Goal: Browse casually

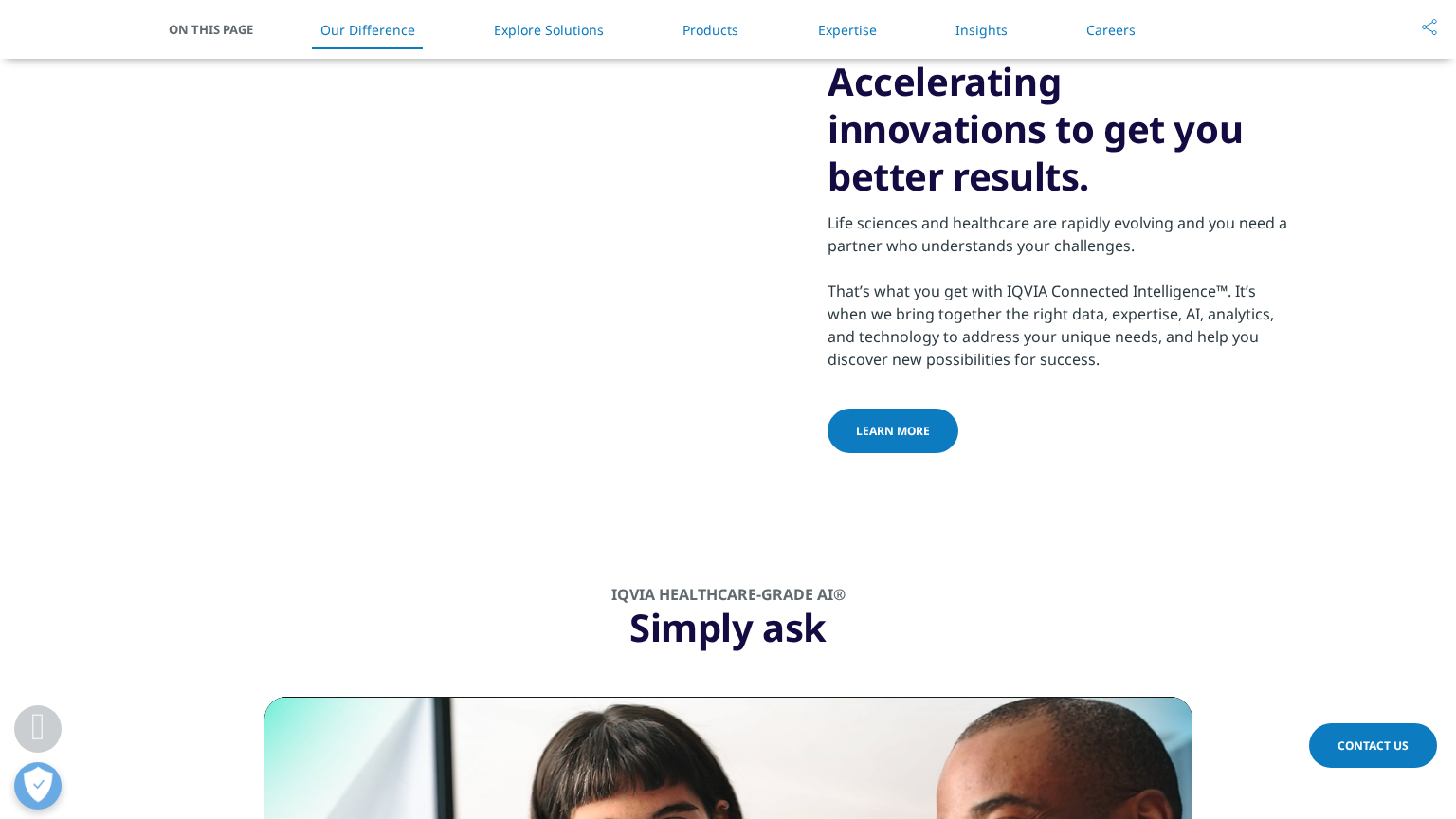
click at [799, 238] on span "Video Player" at bounding box center [772, 238] width 53 height 0
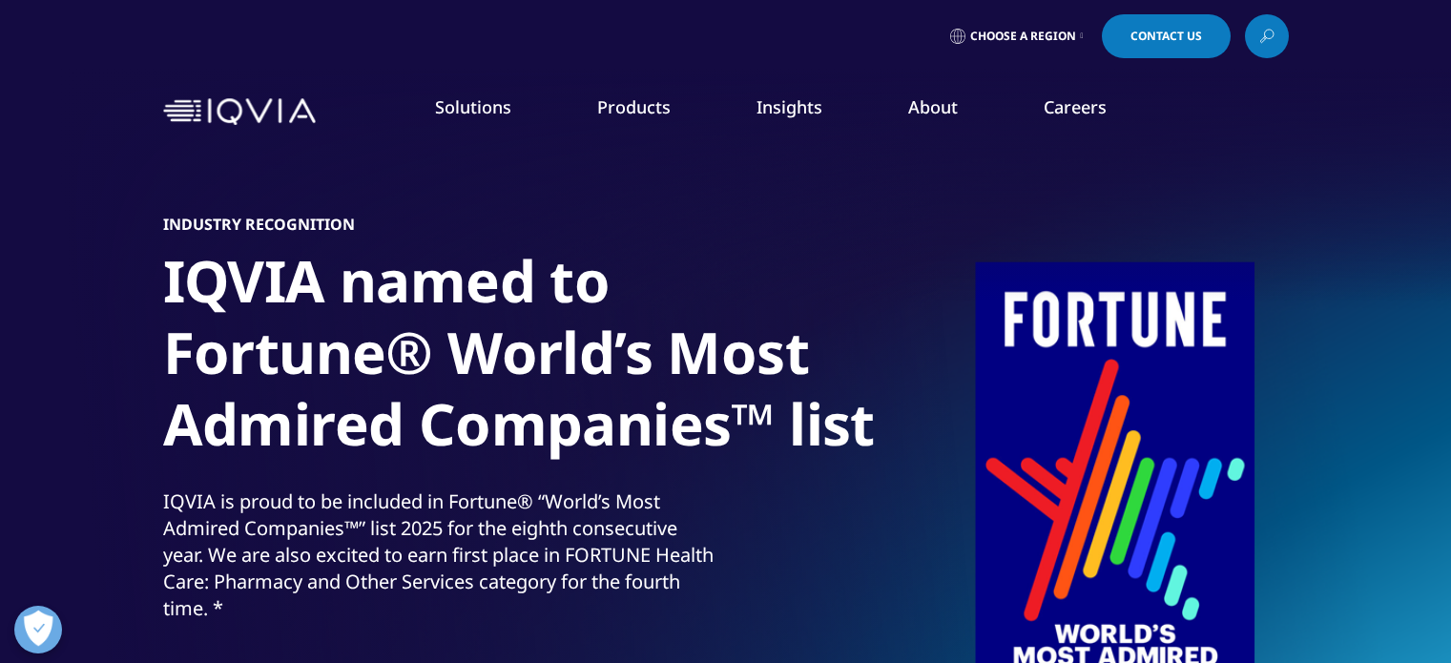
scroll to position [275, 0]
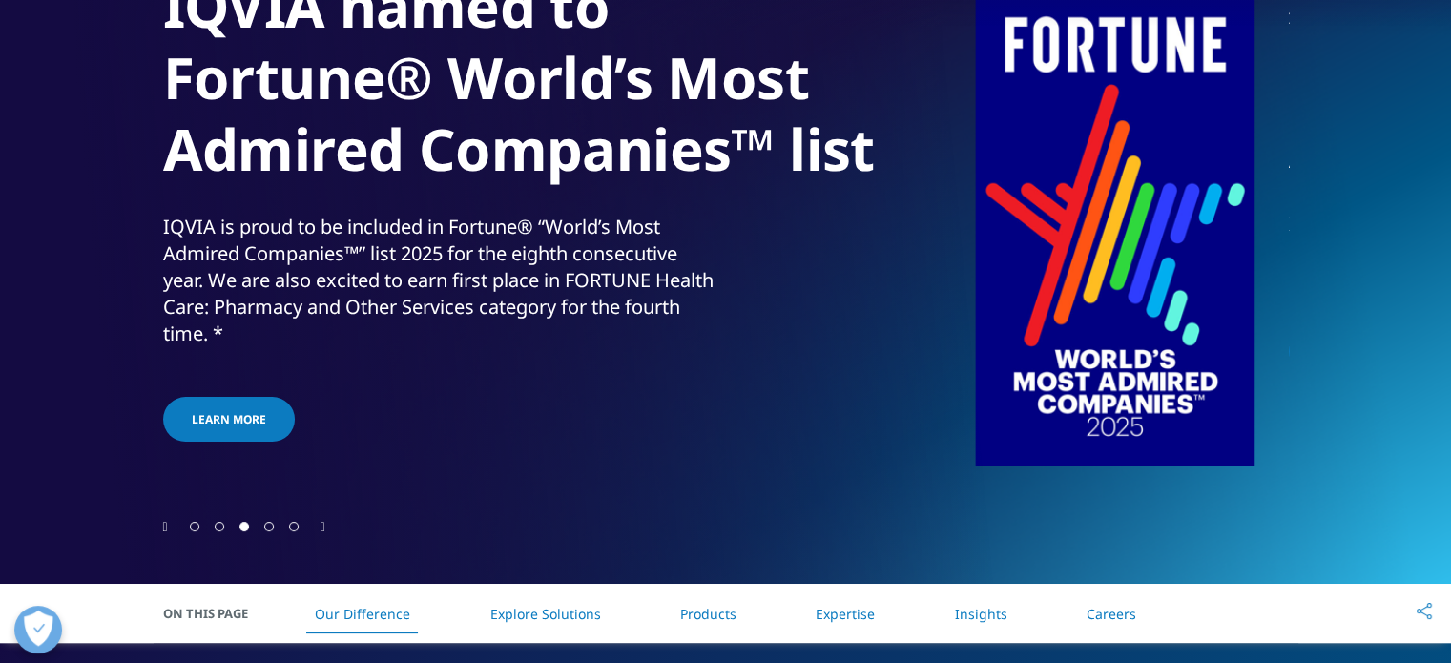
click at [221, 526] on span "Go to slide 2" at bounding box center [220, 527] width 10 height 10
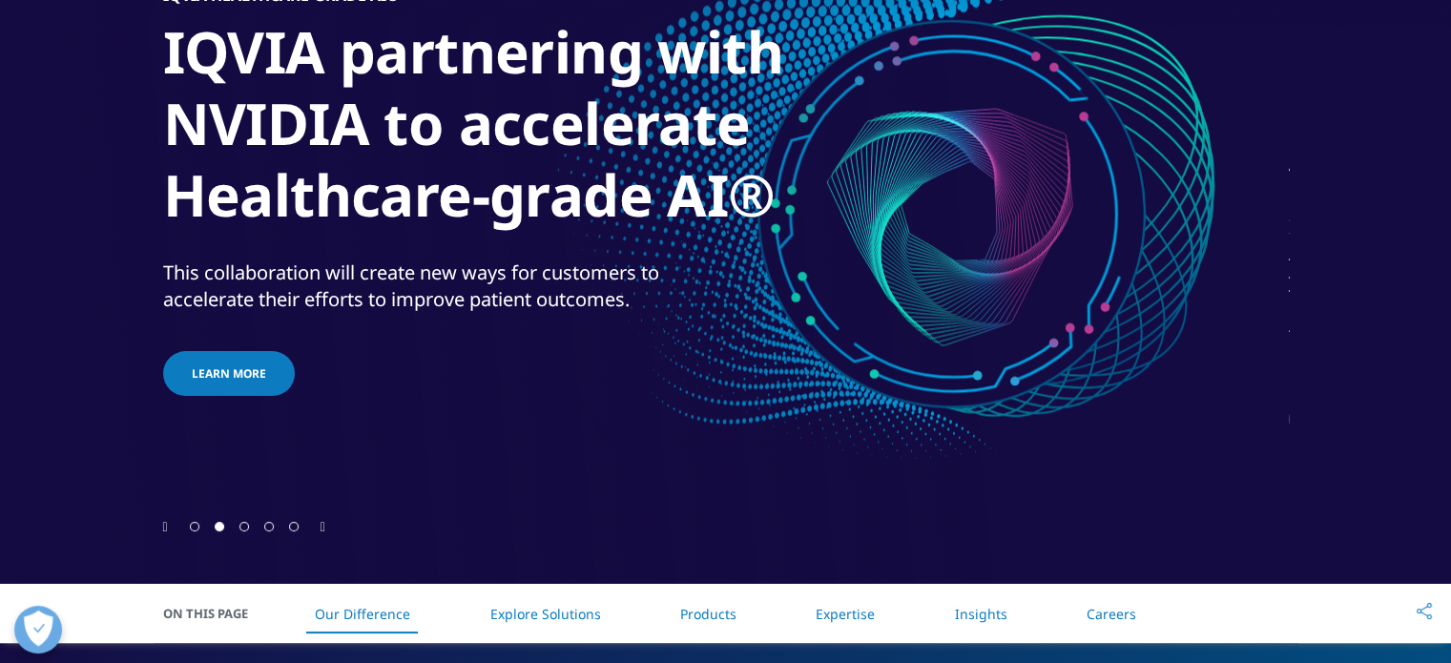
click at [248, 529] on span "Go to slide 3" at bounding box center [244, 527] width 10 height 10
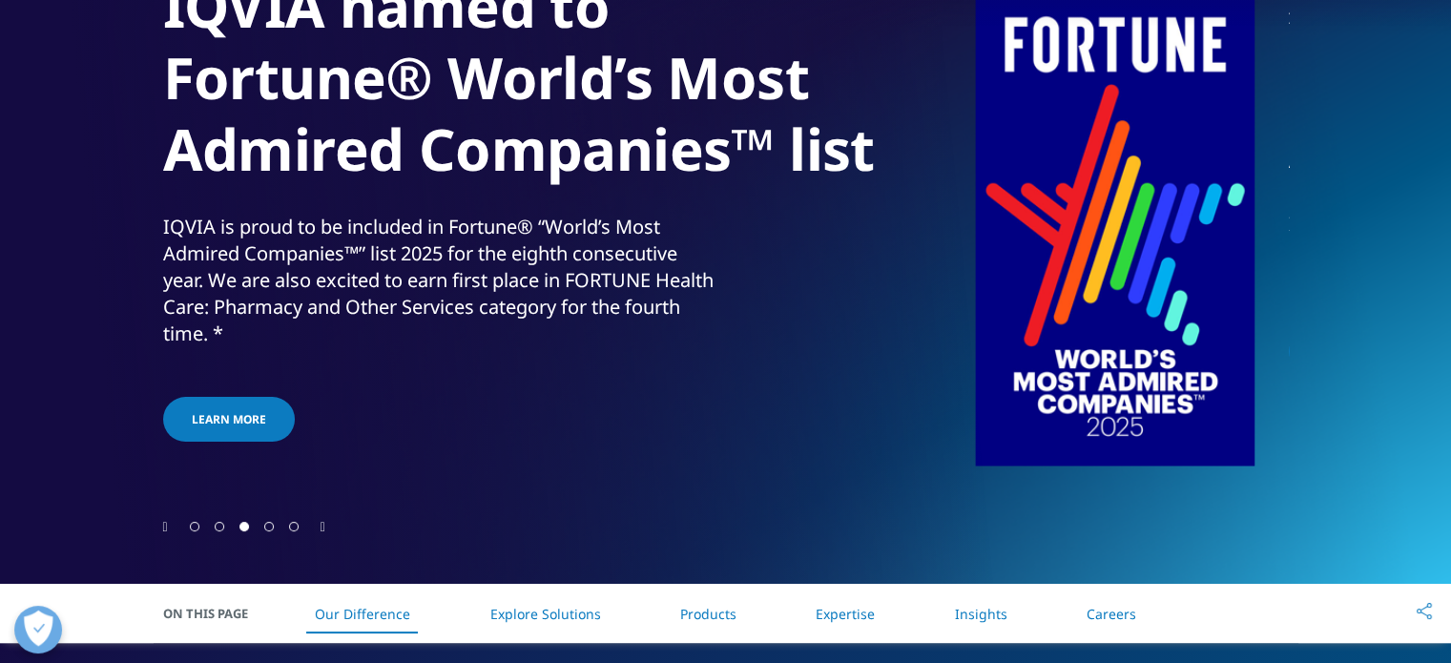
click at [248, 529] on span "Go to slide 3" at bounding box center [244, 527] width 10 height 10
